Goal: Transaction & Acquisition: Purchase product/service

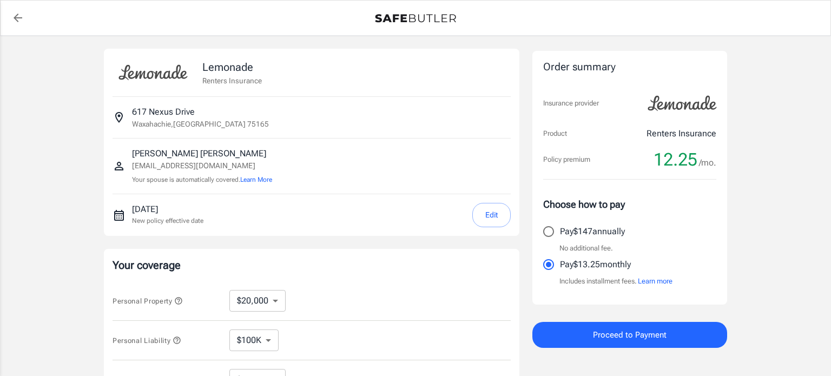
select select "20000"
select select "500"
click at [625, 336] on span "Proceed to Payment" at bounding box center [630, 335] width 74 height 14
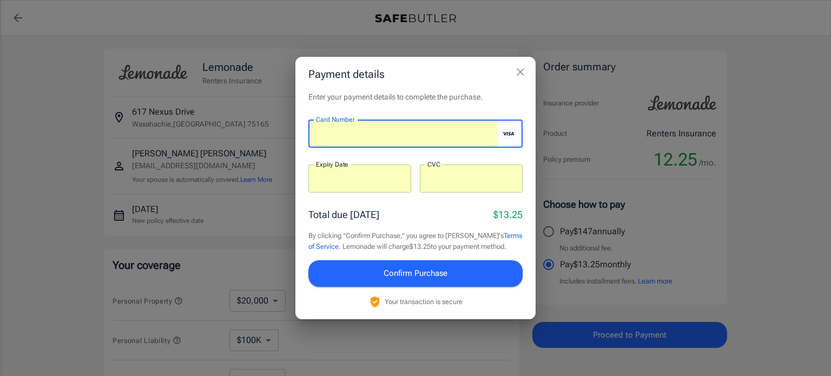
click at [394, 271] on span "Confirm Purchase" at bounding box center [416, 273] width 64 height 14
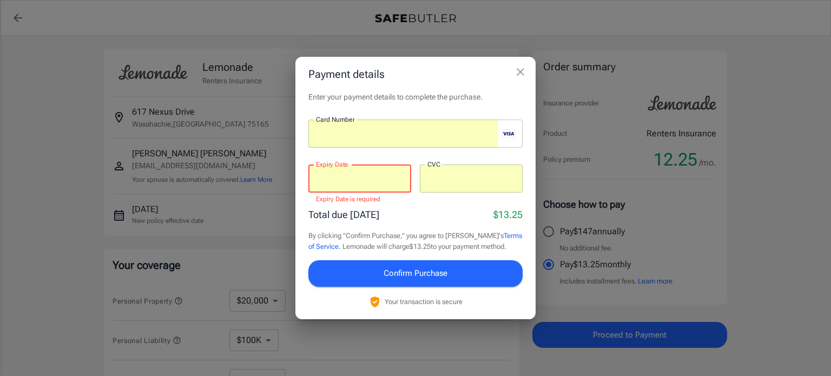
click at [403, 268] on span "Confirm Purchase" at bounding box center [416, 273] width 64 height 14
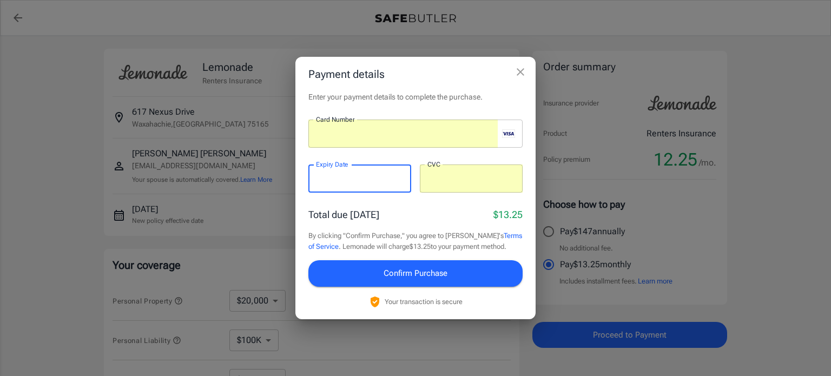
click at [407, 271] on span "Confirm Purchase" at bounding box center [416, 273] width 64 height 14
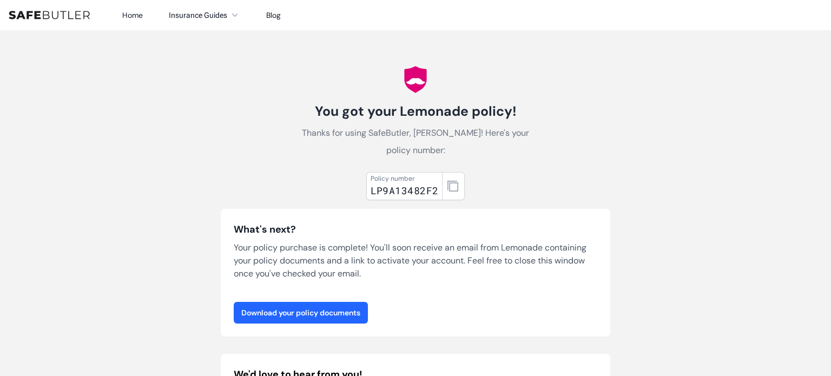
click at [350, 312] on link "Download your policy documents" at bounding box center [301, 313] width 134 height 22
